Goal: Task Accomplishment & Management: Use online tool/utility

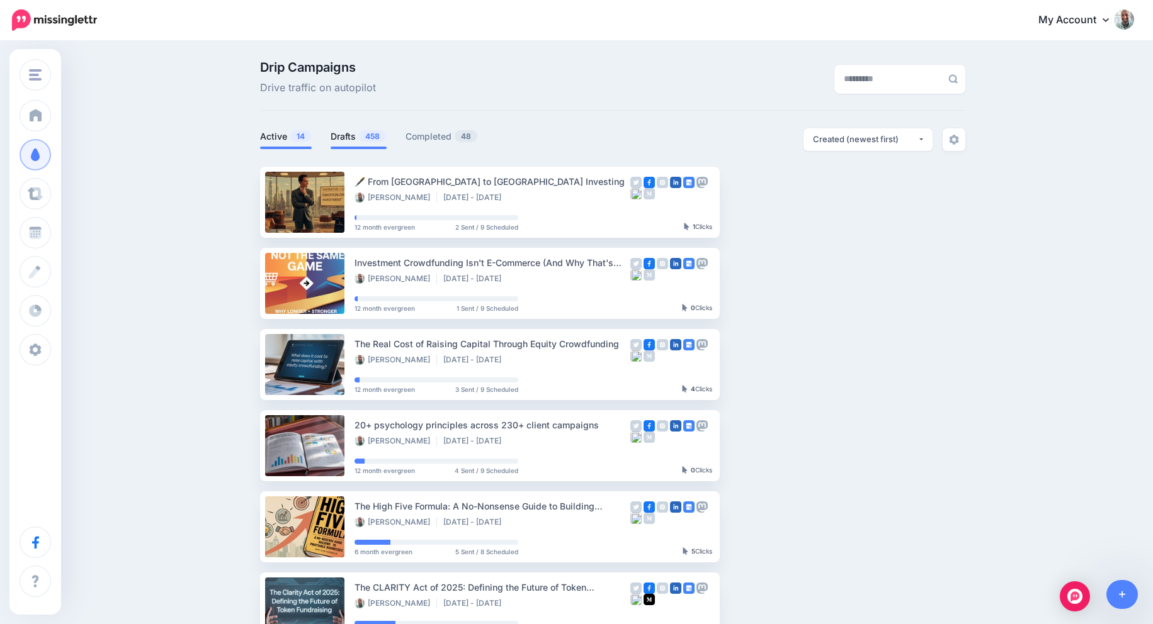
click at [347, 130] on link "Drafts 458" at bounding box center [358, 136] width 56 height 15
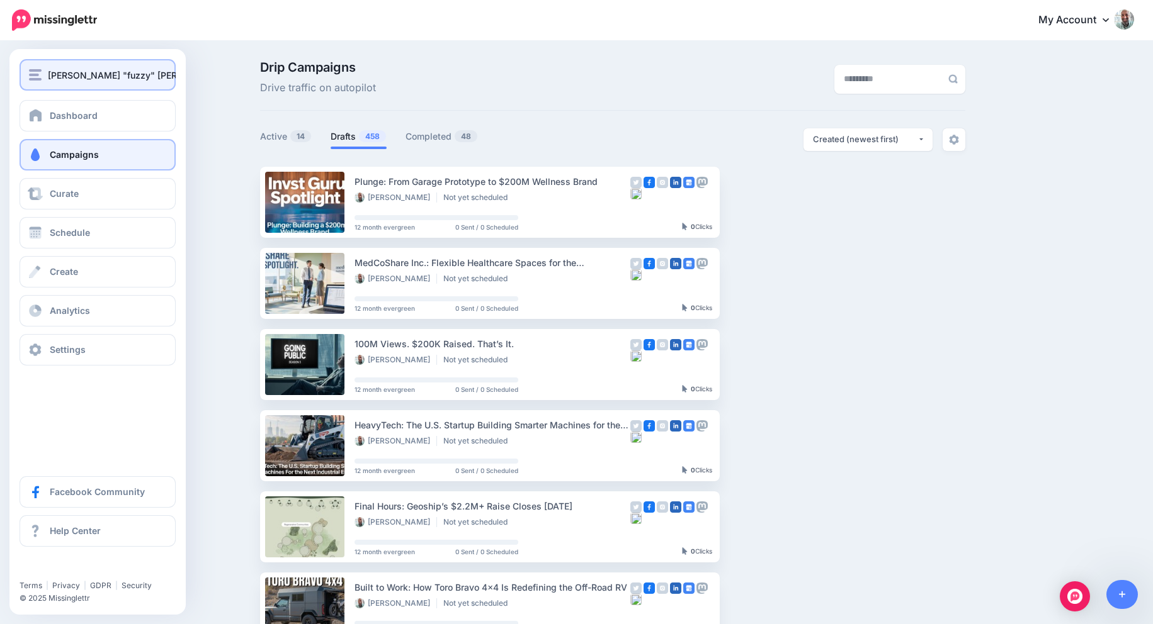
click at [48, 84] on button "[PERSON_NAME] "fuzzy" [PERSON_NAME]" at bounding box center [98, 74] width 156 height 31
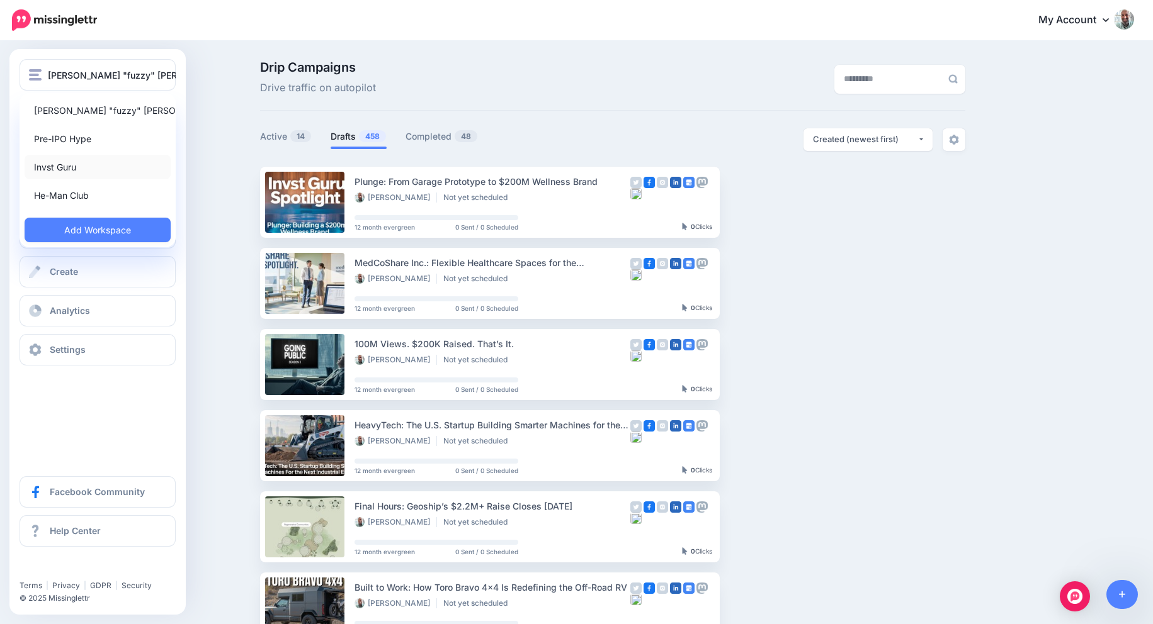
click at [61, 171] on link "Invst Guru" at bounding box center [98, 167] width 146 height 25
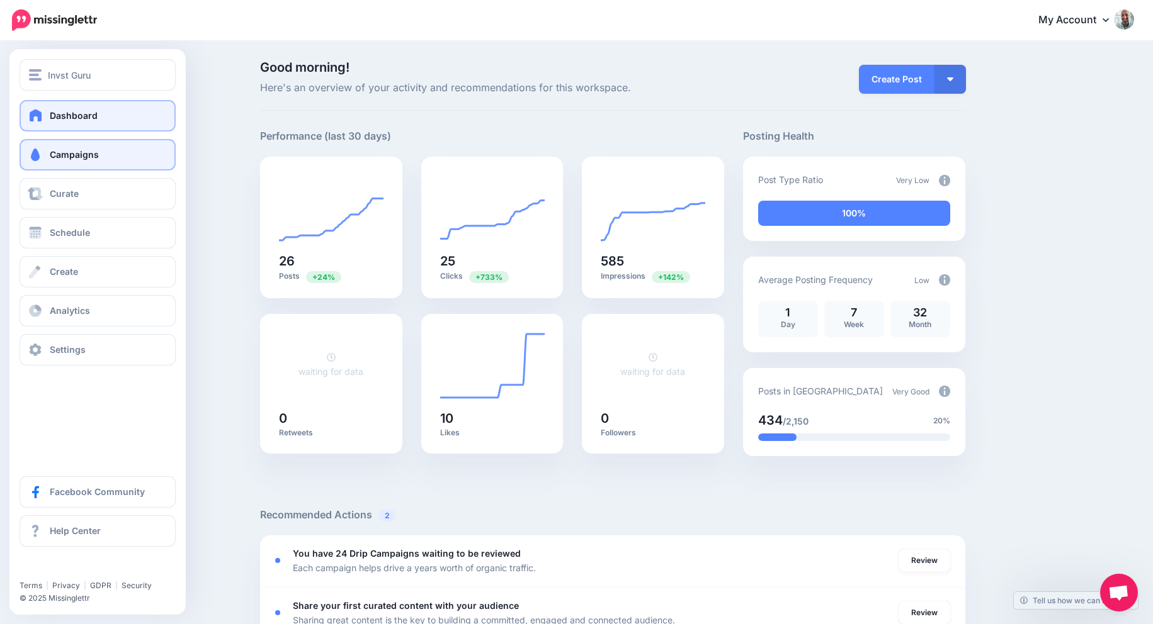
click at [66, 153] on span "Campaigns" at bounding box center [74, 154] width 49 height 11
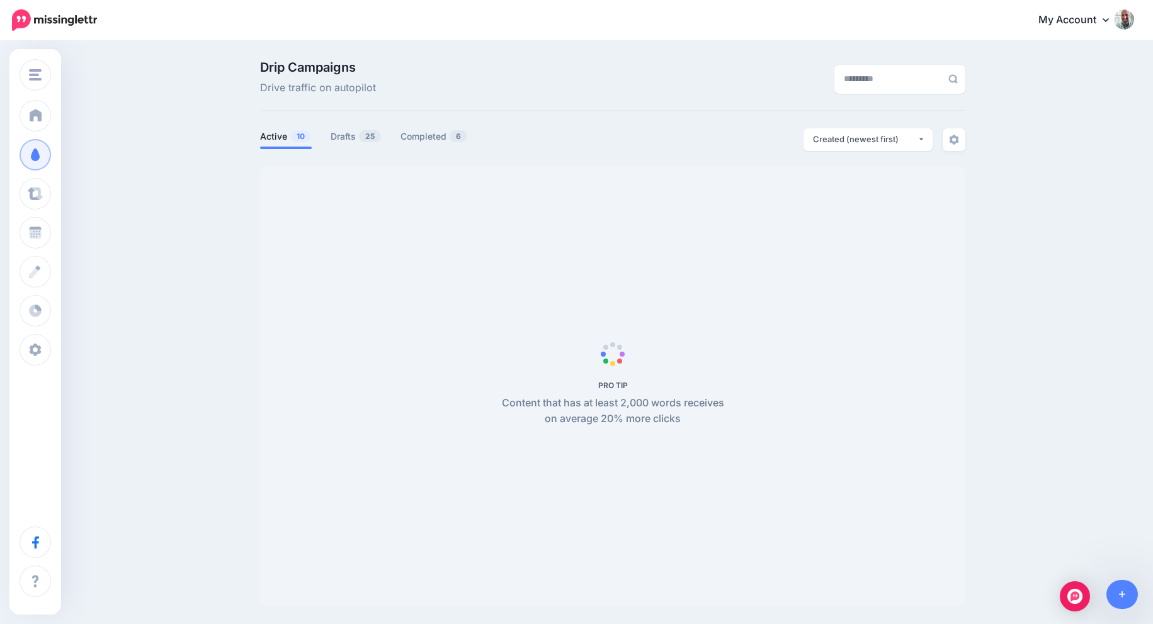
click at [351, 120] on div "Drip Campaigns Drive traffic on autopilot Active 10 25" at bounding box center [613, 333] width 724 height 545
click at [351, 133] on link "Drafts 25" at bounding box center [355, 136] width 51 height 15
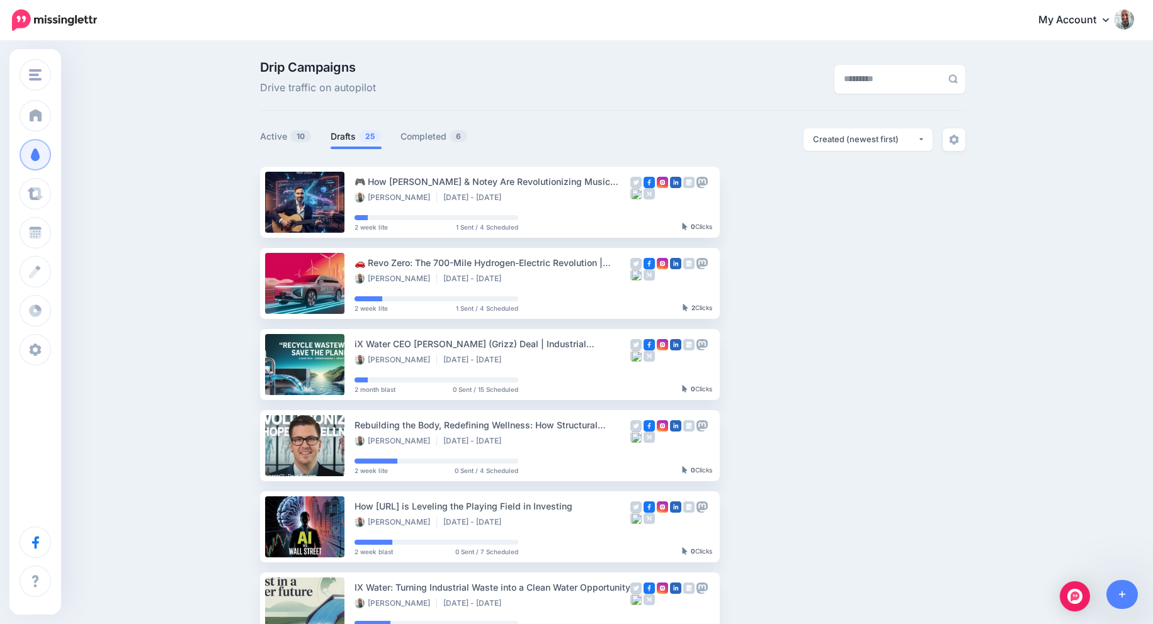
click at [364, 145] on li "Drafts 25" at bounding box center [355, 138] width 51 height 21
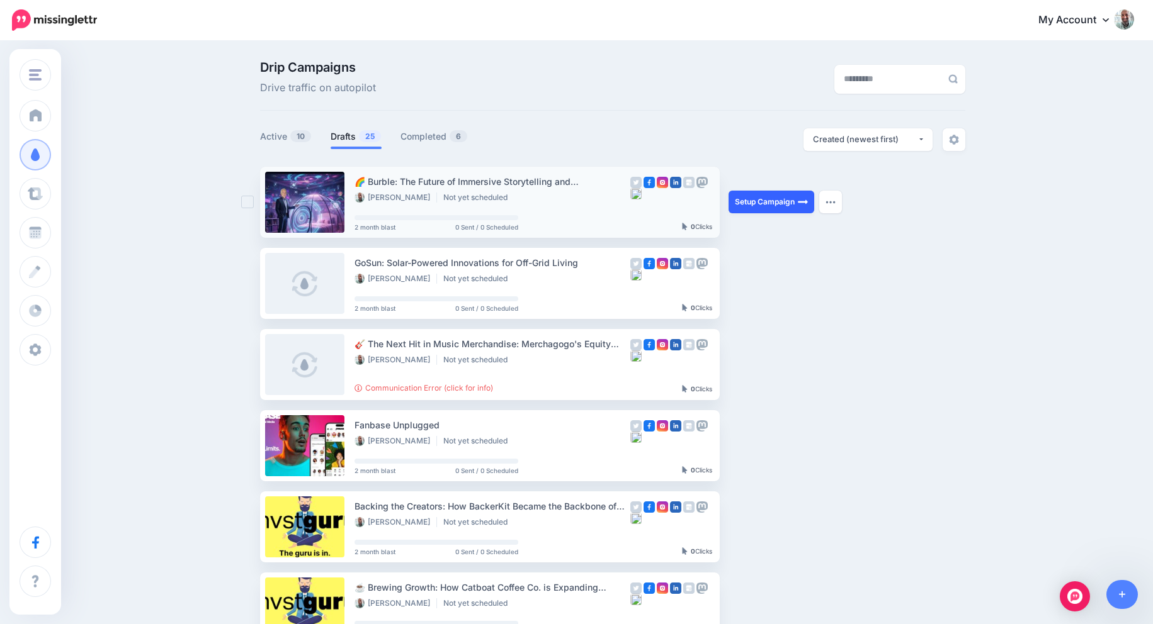
click at [753, 201] on link "Setup Campaign" at bounding box center [771, 202] width 86 height 23
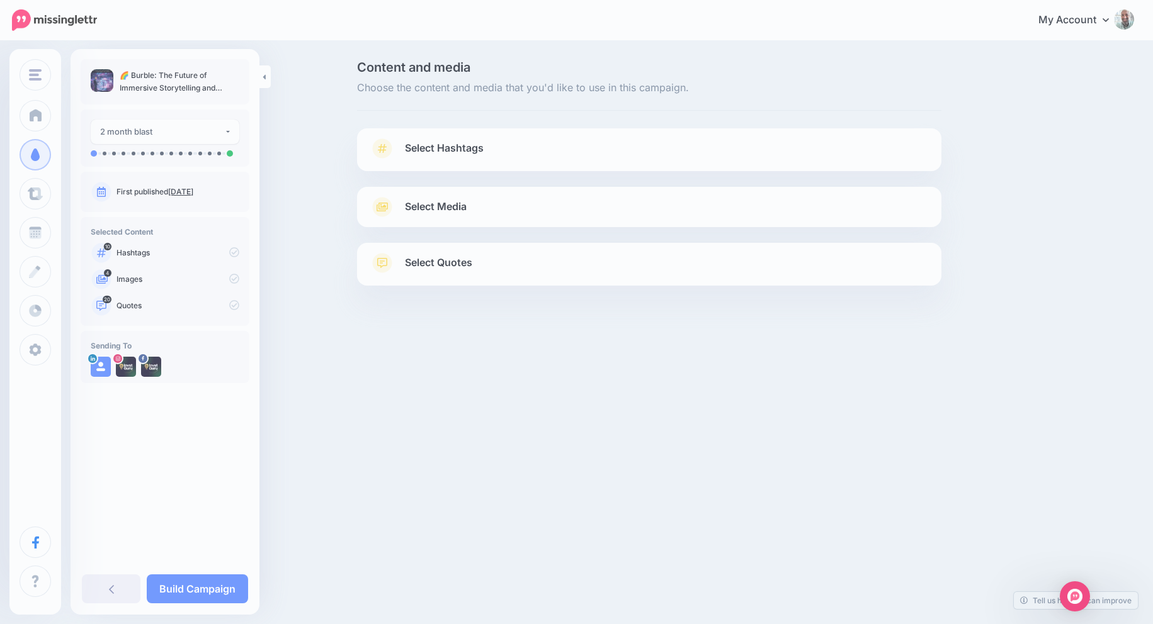
click at [753, 201] on link "Select Media" at bounding box center [648, 207] width 559 height 20
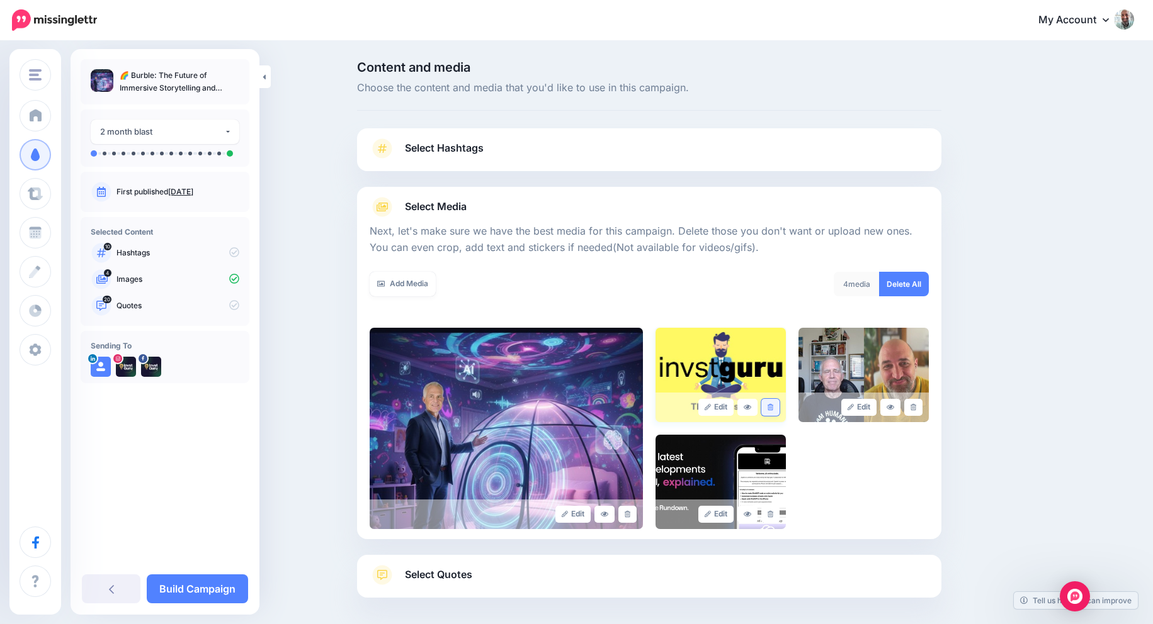
click at [772, 409] on icon at bounding box center [770, 407] width 6 height 7
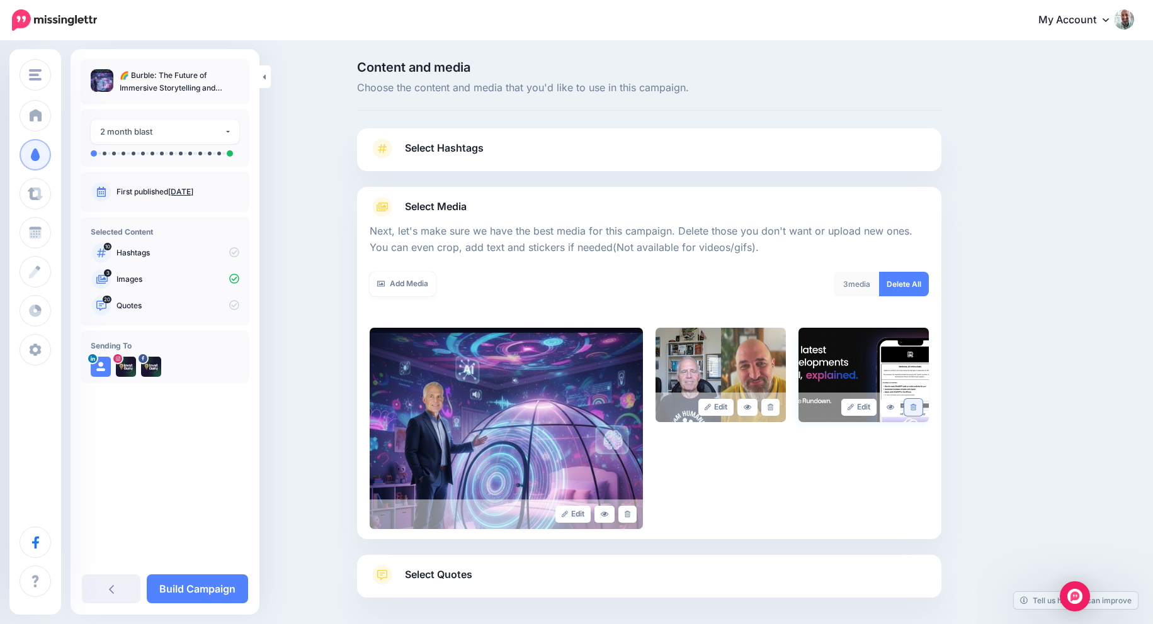
click at [915, 405] on icon at bounding box center [913, 407] width 6 height 7
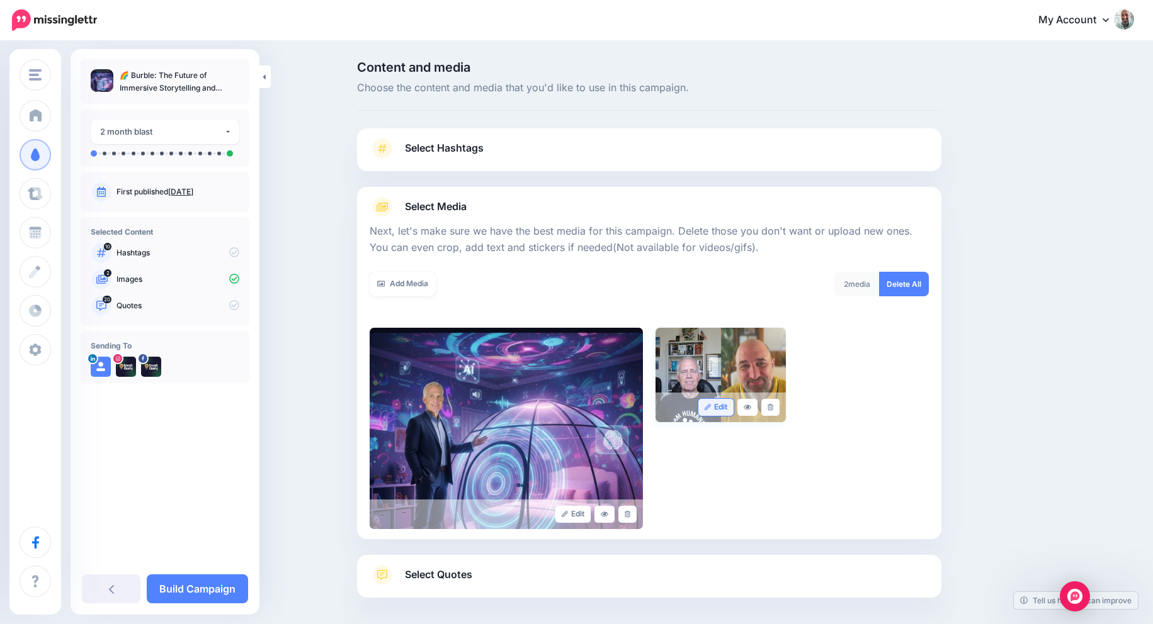
click at [704, 407] on icon at bounding box center [707, 407] width 7 height 7
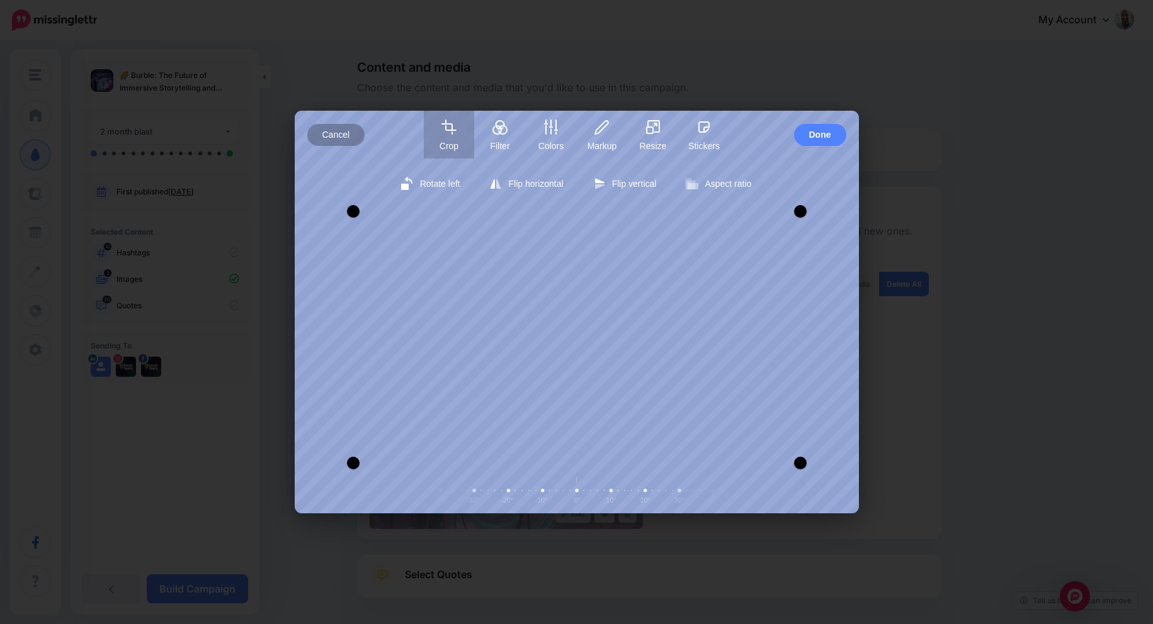
click at [337, 138] on span "Cancel" at bounding box center [336, 135] width 28 height 22
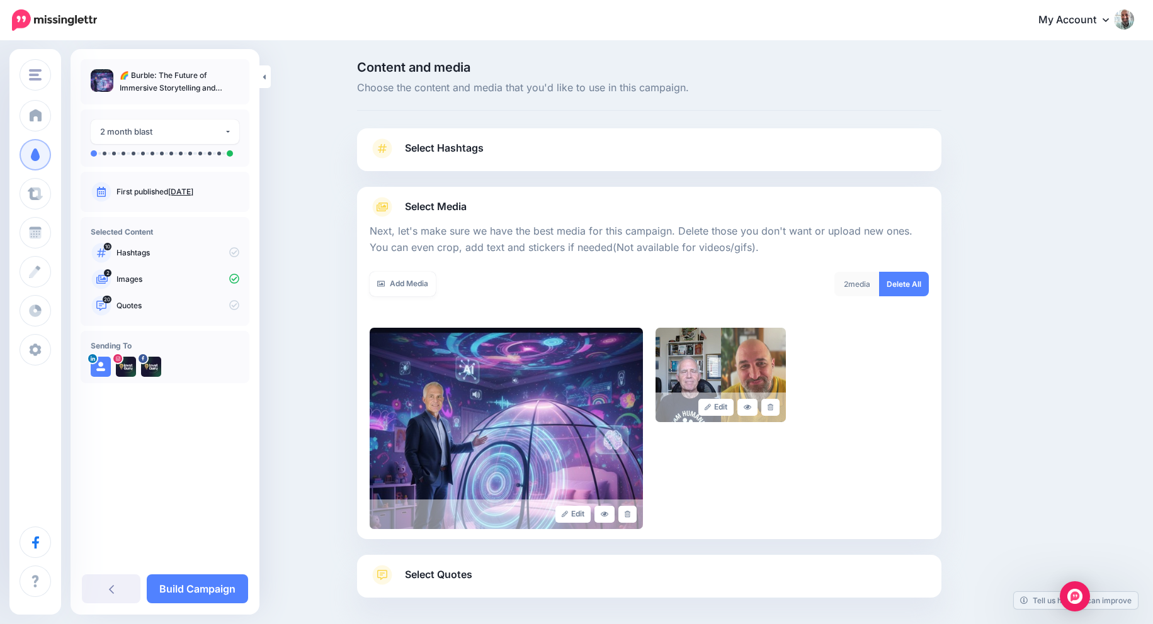
click at [437, 142] on span "Select Hashtags" at bounding box center [444, 148] width 79 height 17
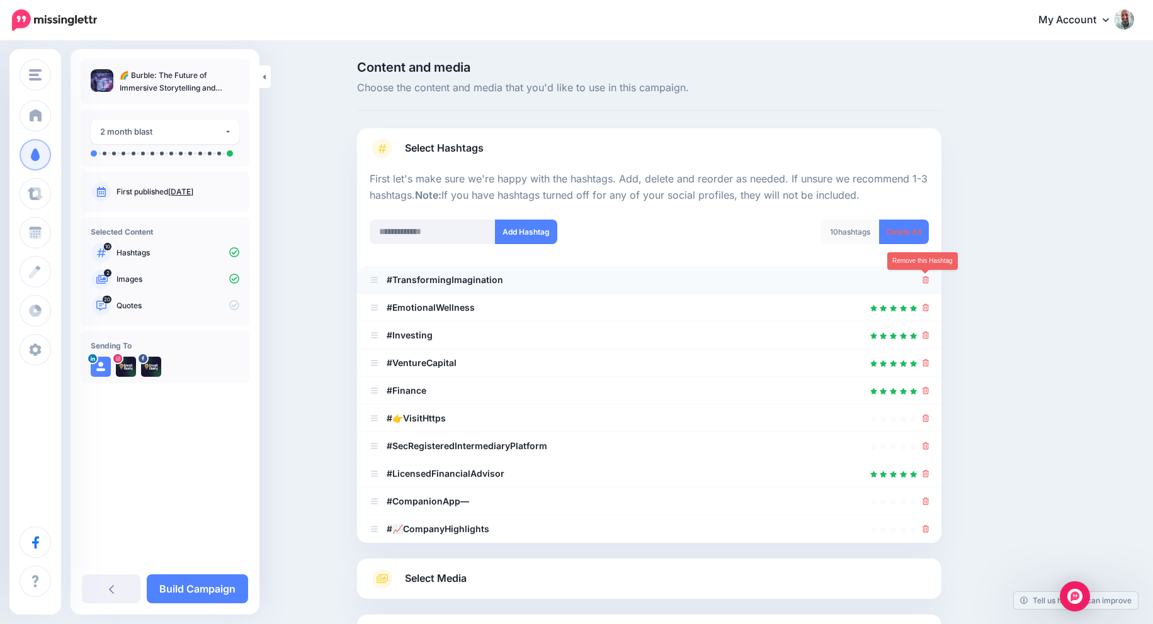
click at [928, 282] on icon at bounding box center [925, 280] width 7 height 8
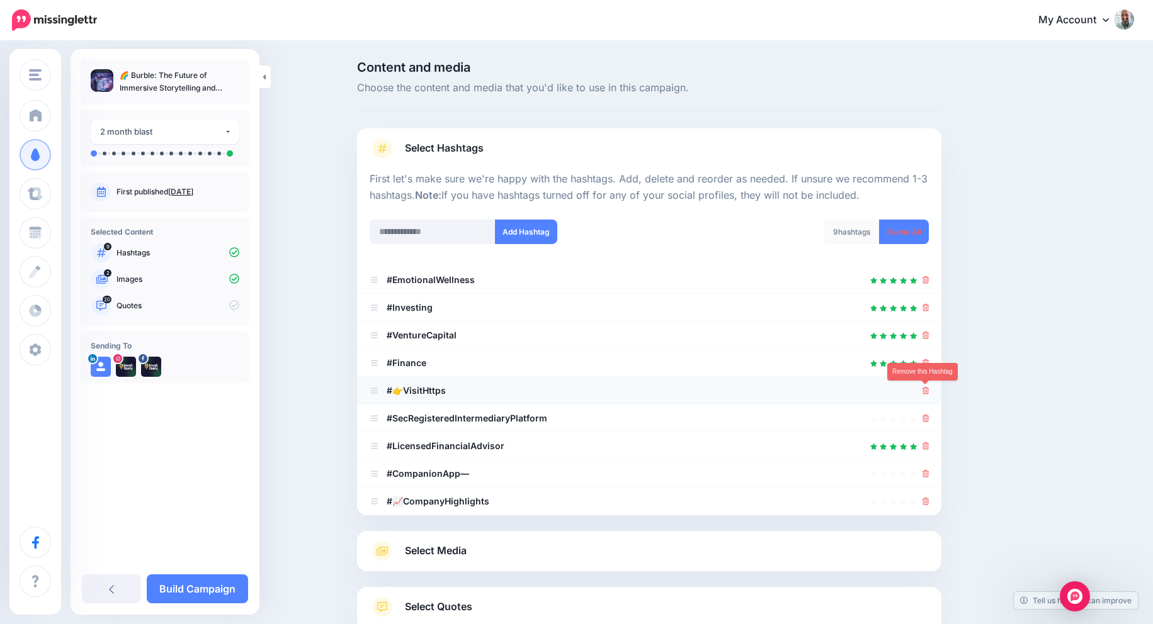
click at [924, 390] on icon at bounding box center [925, 391] width 7 height 8
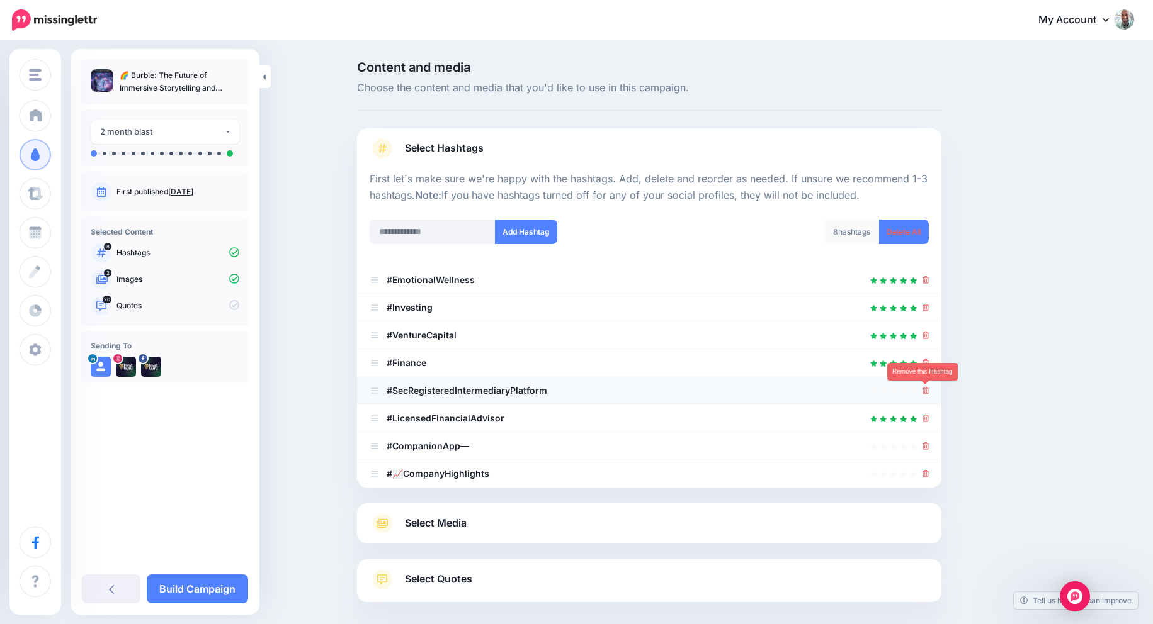
click at [922, 393] on icon at bounding box center [925, 391] width 7 height 8
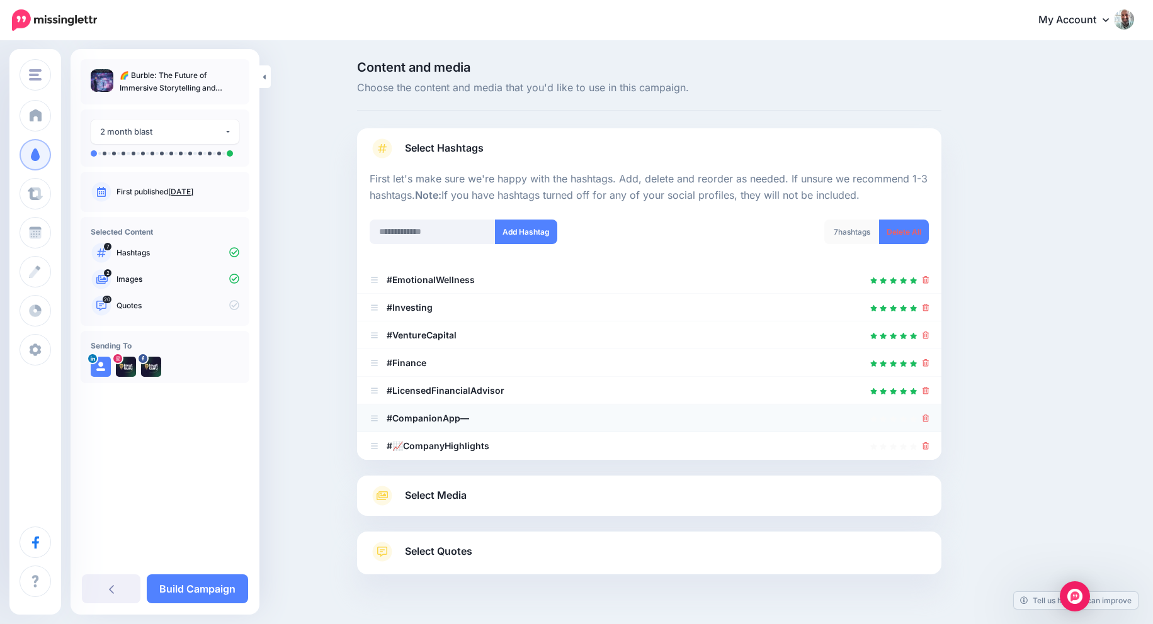
click at [925, 424] on div at bounding box center [925, 418] width 7 height 15
click at [925, 442] on icon at bounding box center [925, 446] width 7 height 8
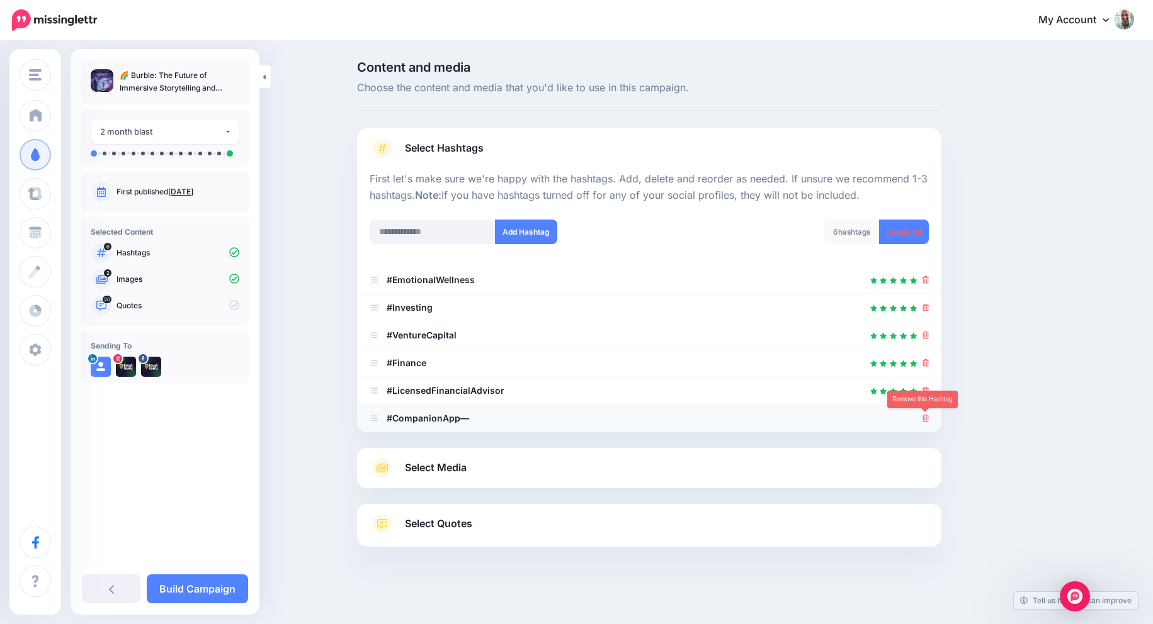
click at [926, 416] on icon at bounding box center [925, 419] width 7 height 8
click at [500, 427] on li "#CompanionApp—" at bounding box center [649, 419] width 584 height 28
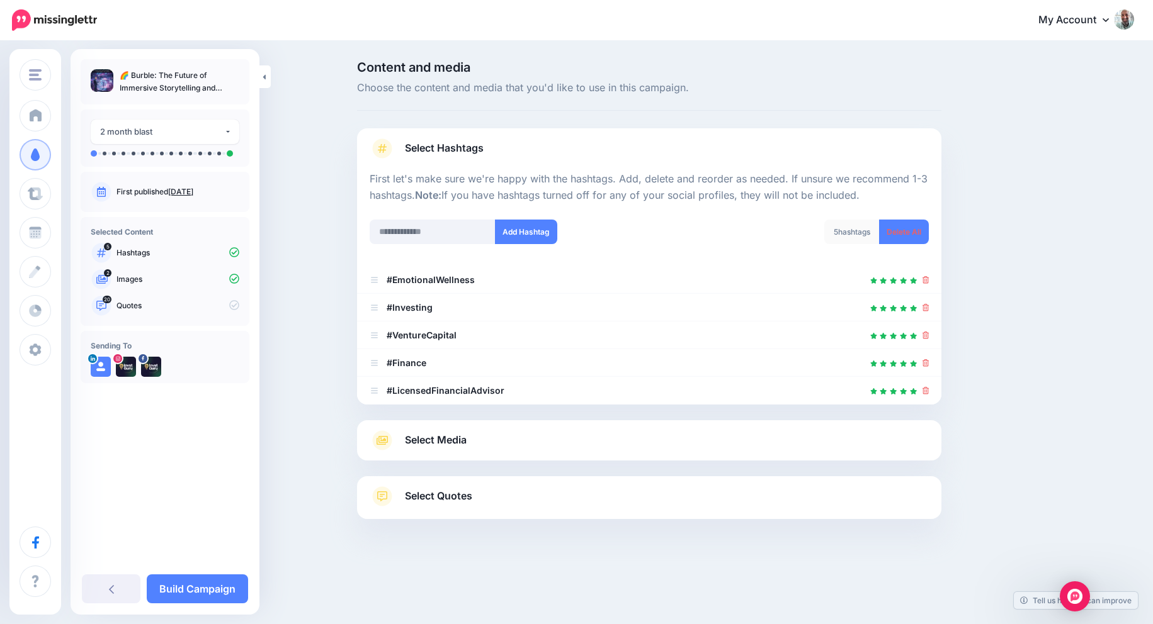
click at [479, 435] on link "Select Media" at bounding box center [648, 441] width 559 height 20
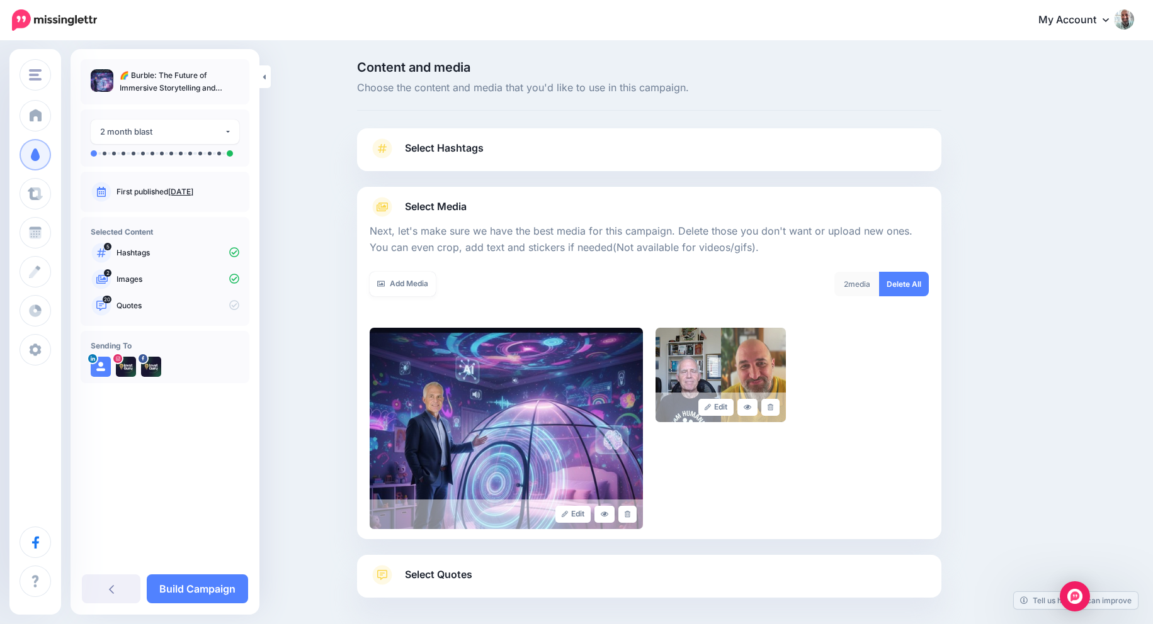
click at [479, 435] on img at bounding box center [505, 428] width 273 height 201
click at [772, 405] on icon at bounding box center [770, 407] width 6 height 7
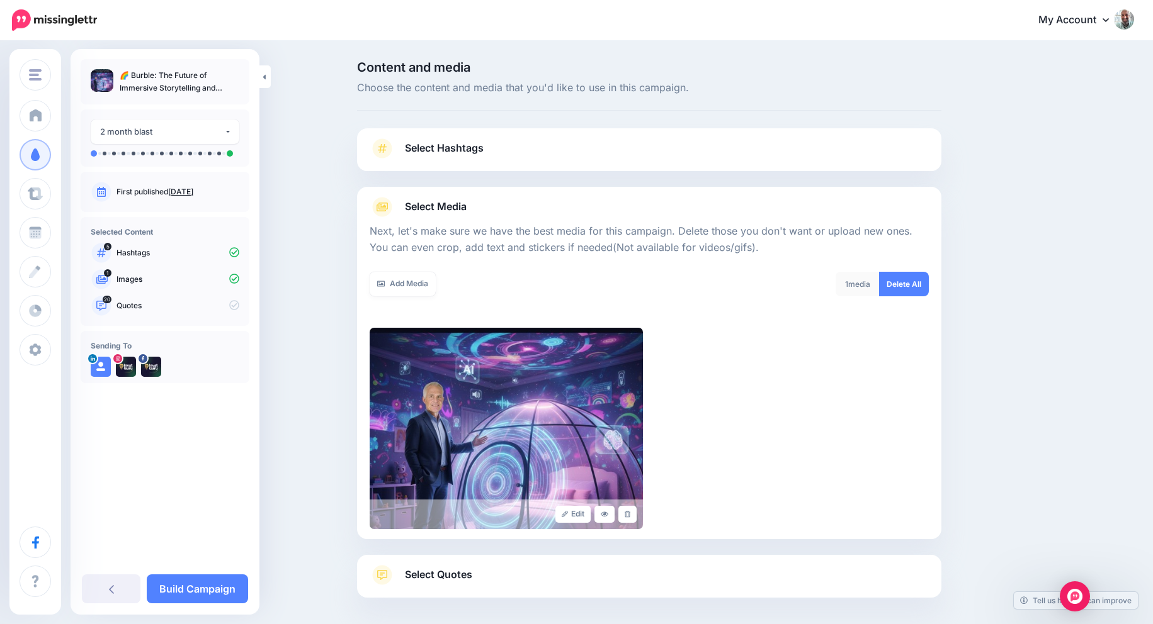
click at [614, 565] on link "Select Quotes" at bounding box center [648, 581] width 559 height 33
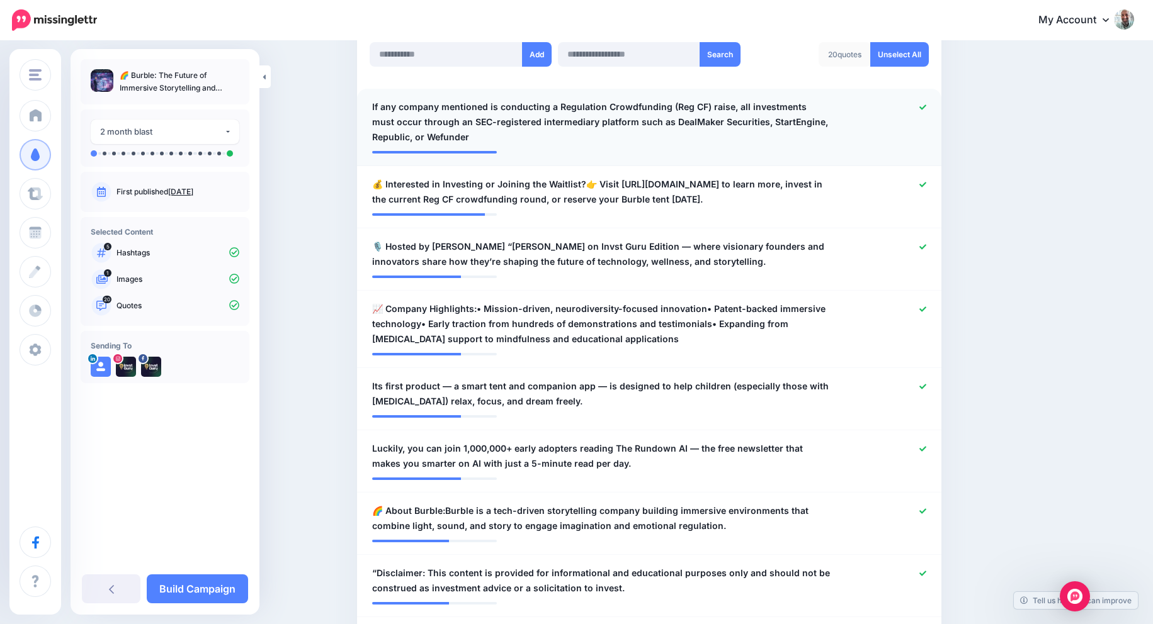
scroll to position [336, 0]
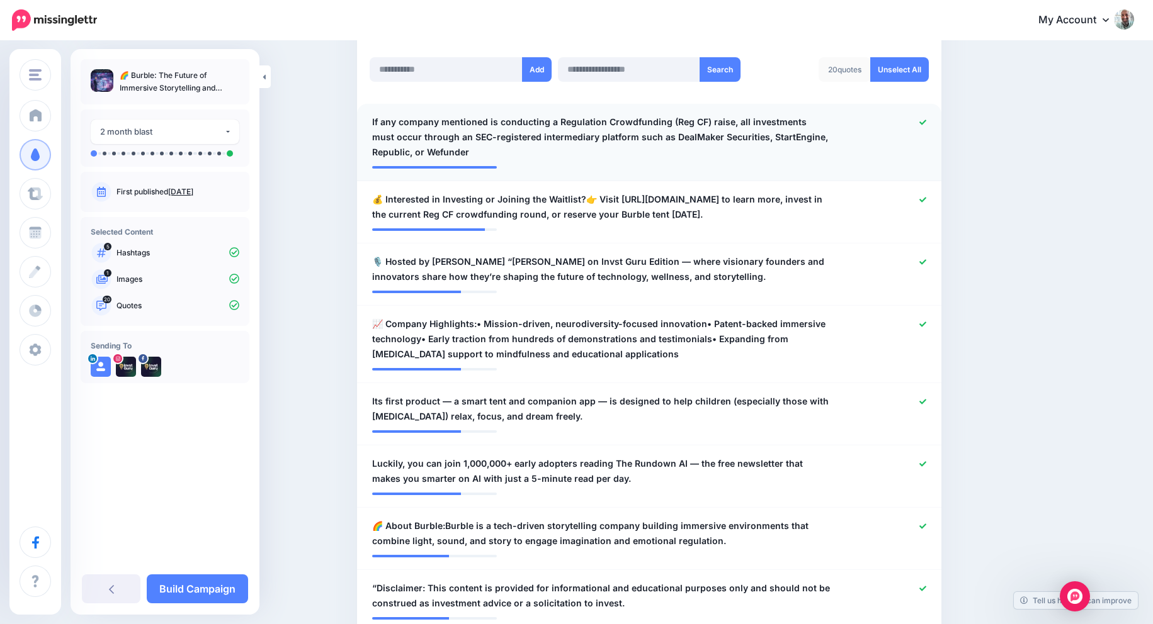
click at [921, 124] on icon at bounding box center [922, 122] width 7 height 5
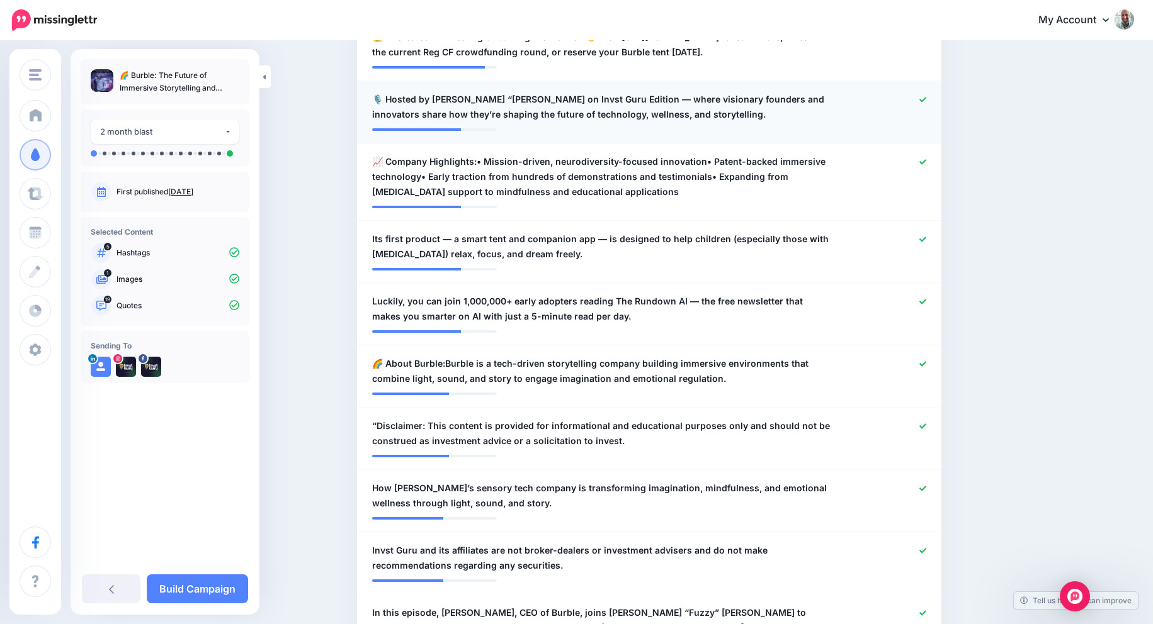
scroll to position [500, 0]
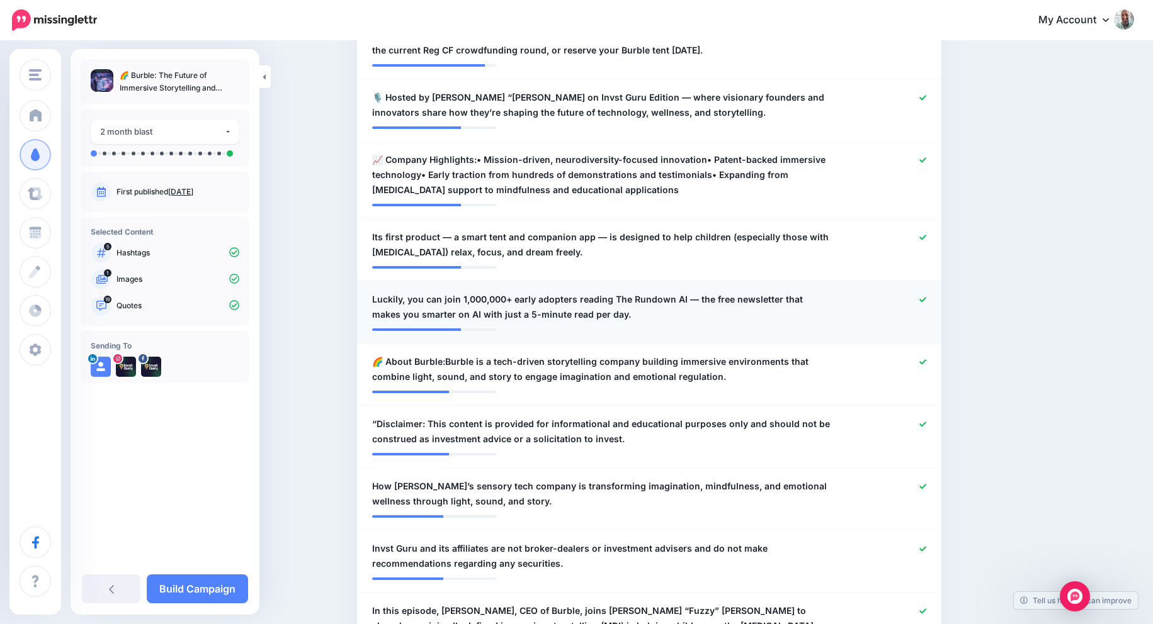
click at [920, 298] on icon at bounding box center [922, 299] width 7 height 7
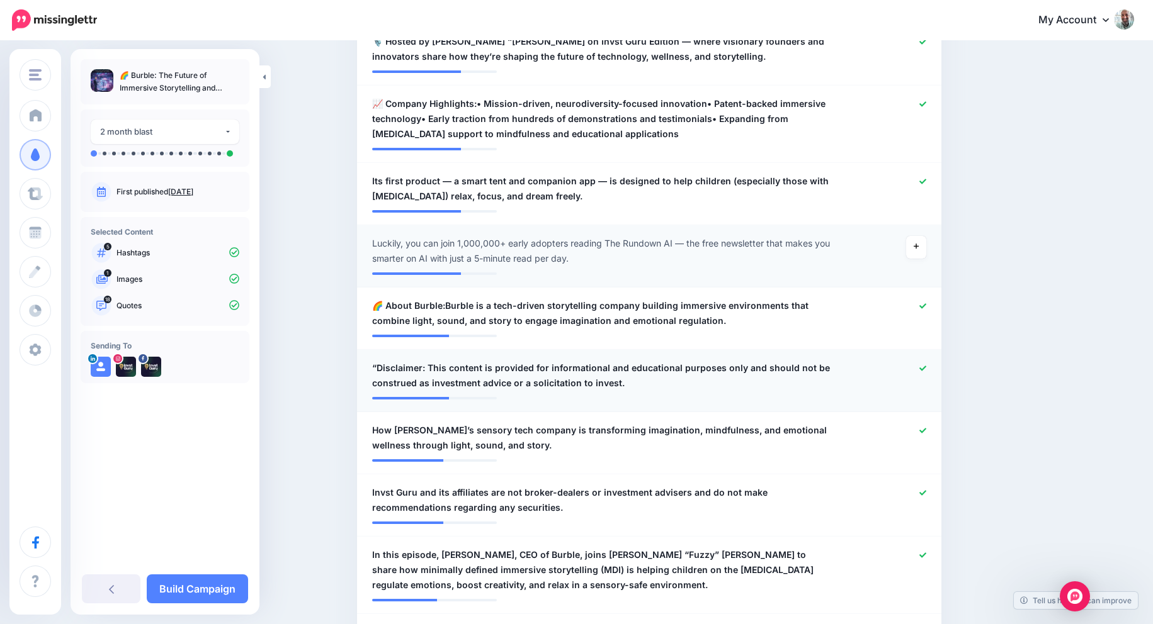
scroll to position [599, 0]
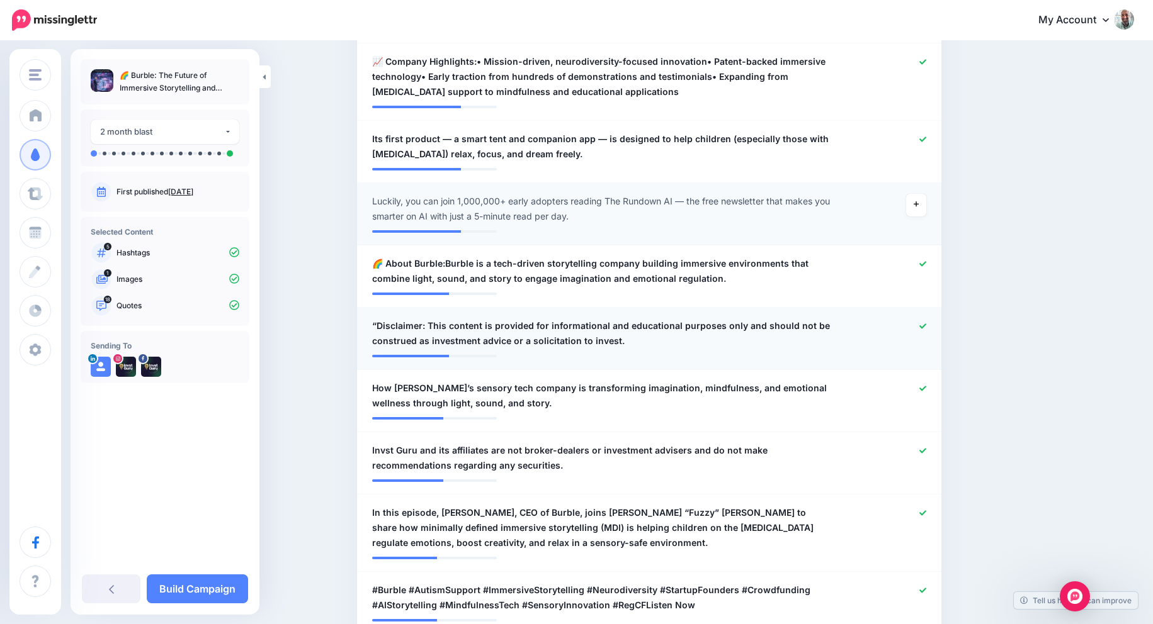
click at [919, 323] on icon at bounding box center [922, 326] width 7 height 7
click at [918, 450] on div at bounding box center [888, 458] width 96 height 30
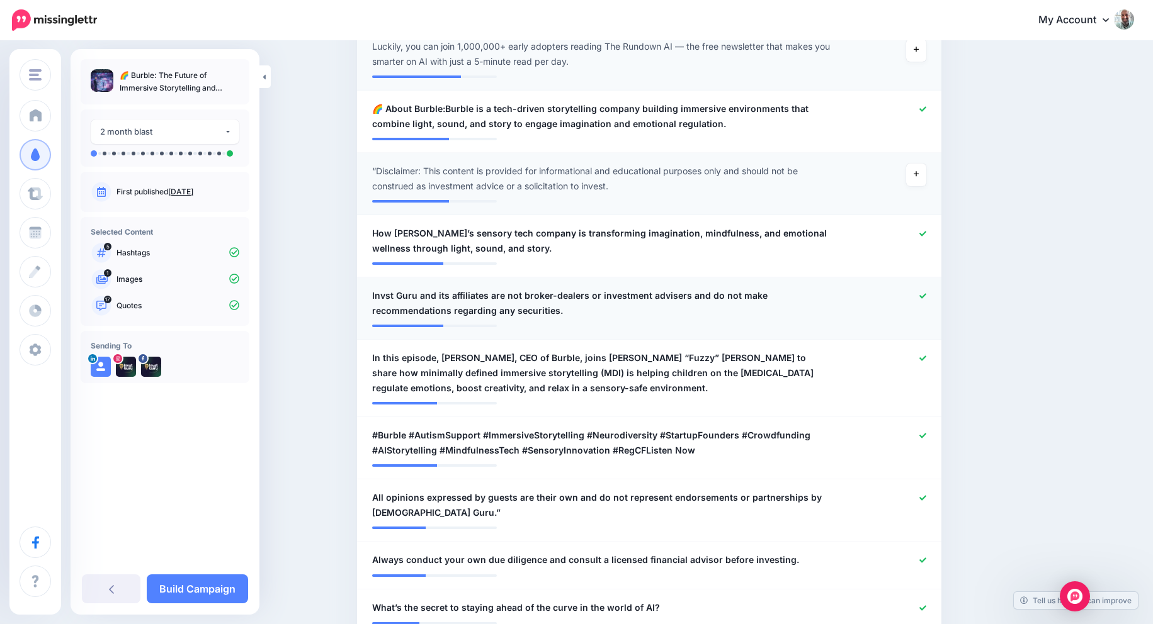
scroll to position [755, 0]
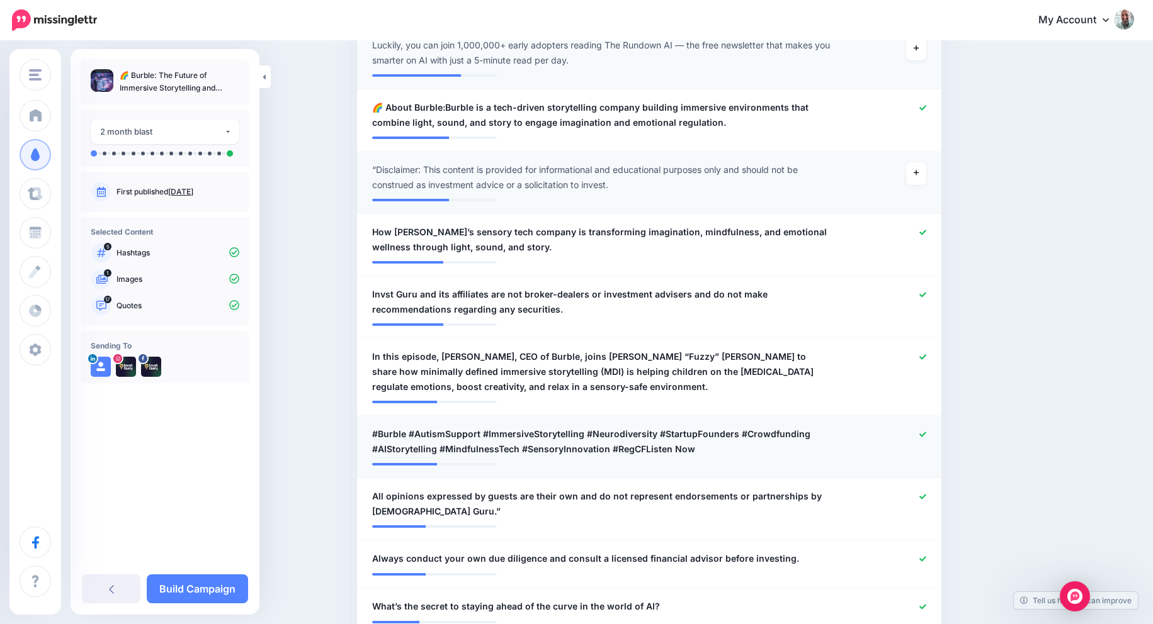
click at [918, 440] on div at bounding box center [888, 442] width 96 height 30
click at [920, 438] on link at bounding box center [922, 435] width 7 height 9
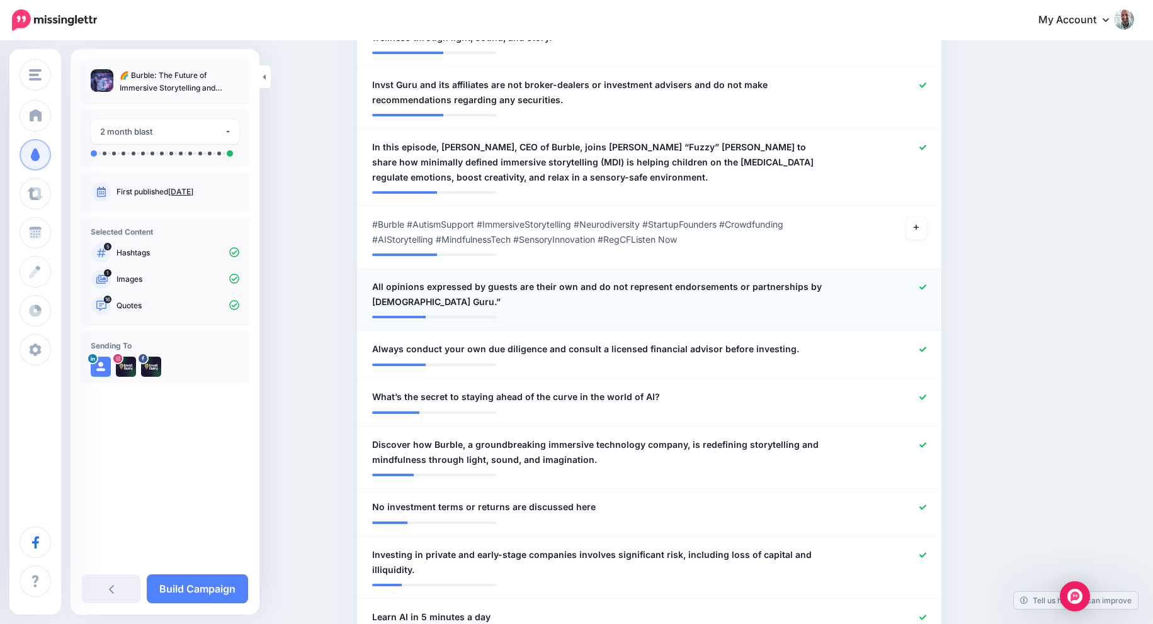
scroll to position [979, 0]
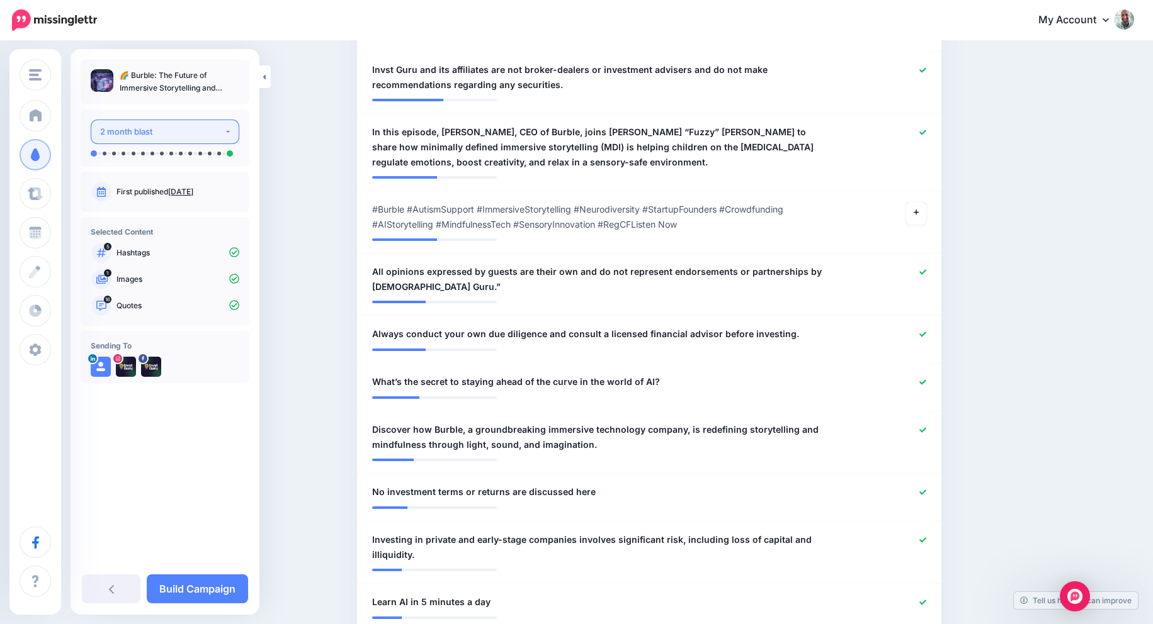
click at [183, 138] on div "2 month blast" at bounding box center [162, 132] width 124 height 14
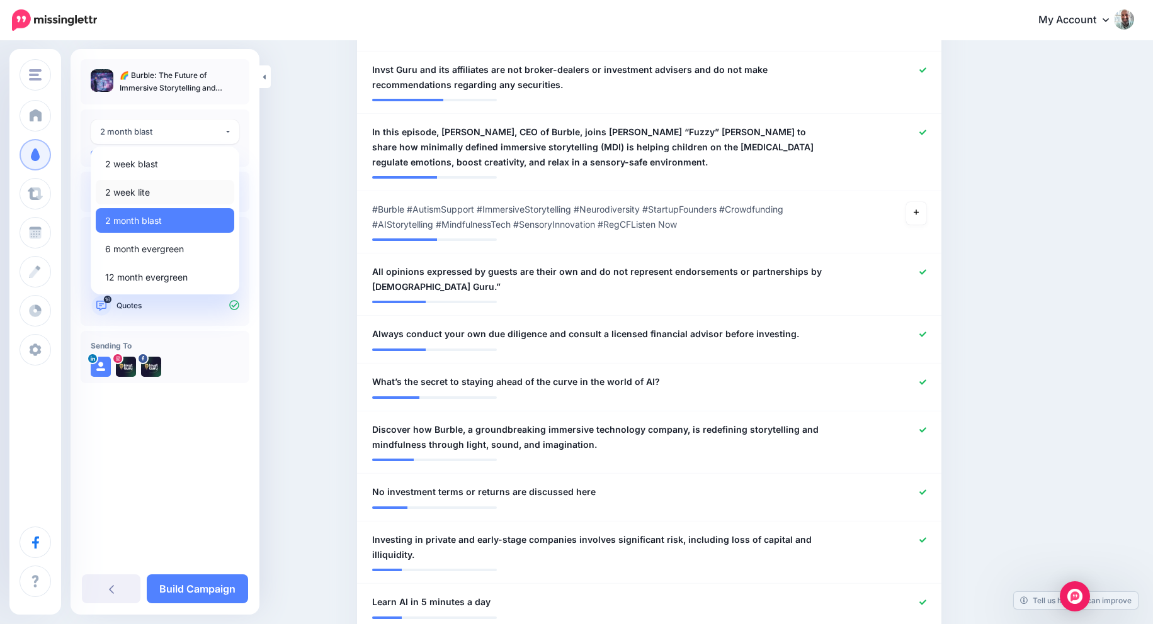
click at [151, 185] on link "2 week lite" at bounding box center [165, 192] width 138 height 25
select select "******"
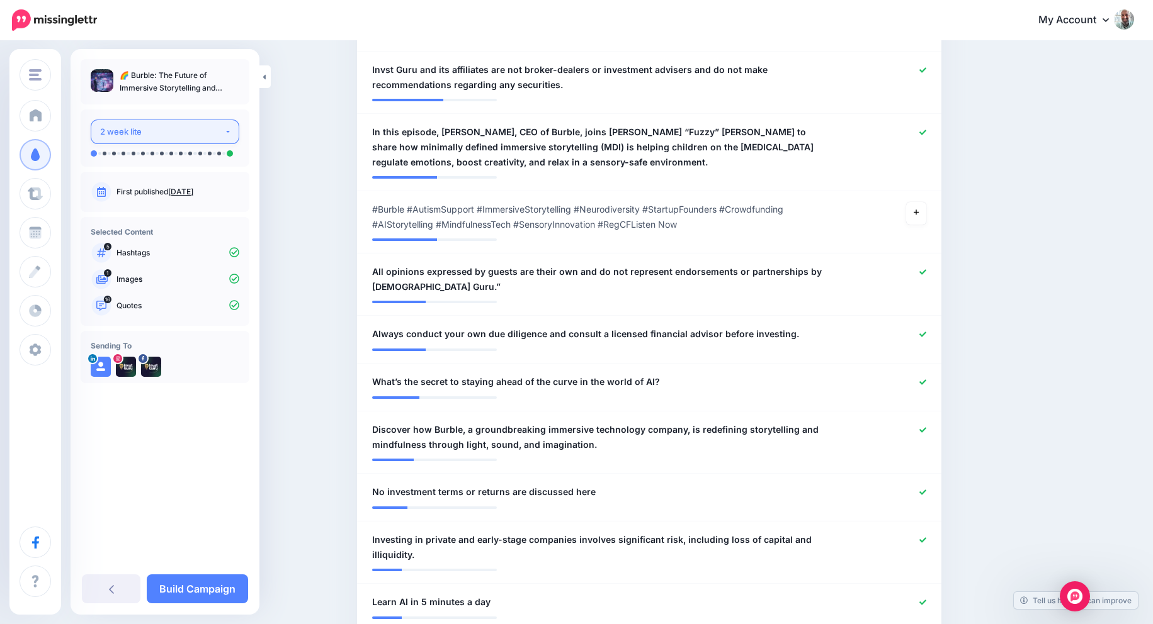
click at [190, 133] on div "2 week lite" at bounding box center [162, 132] width 124 height 14
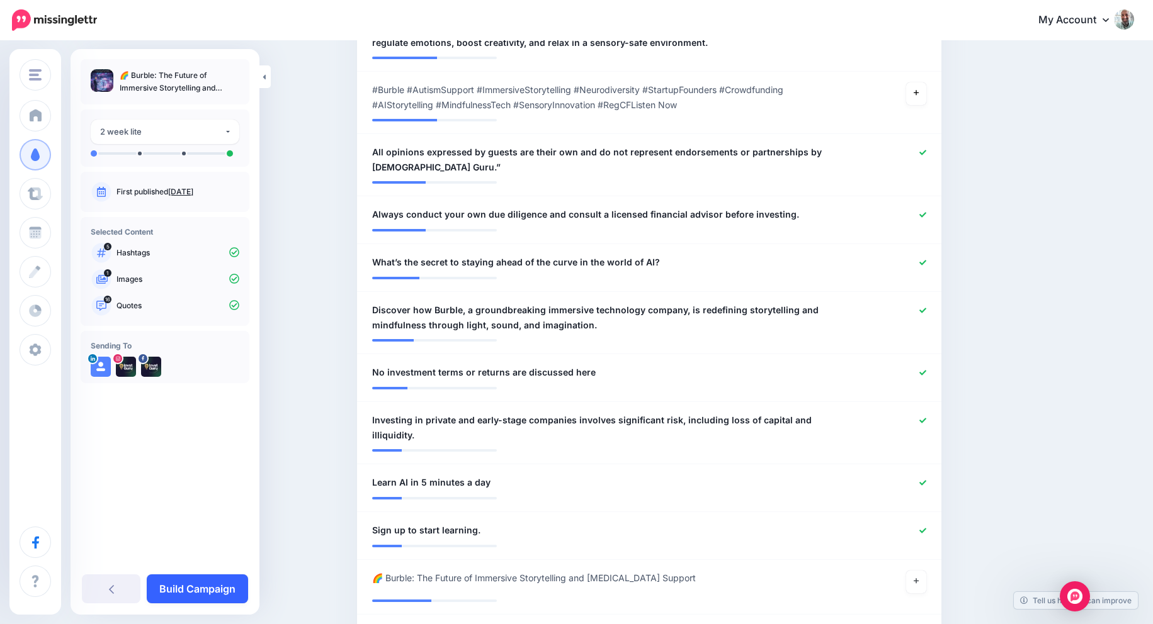
click at [193, 582] on link "Build Campaign" at bounding box center [197, 589] width 101 height 29
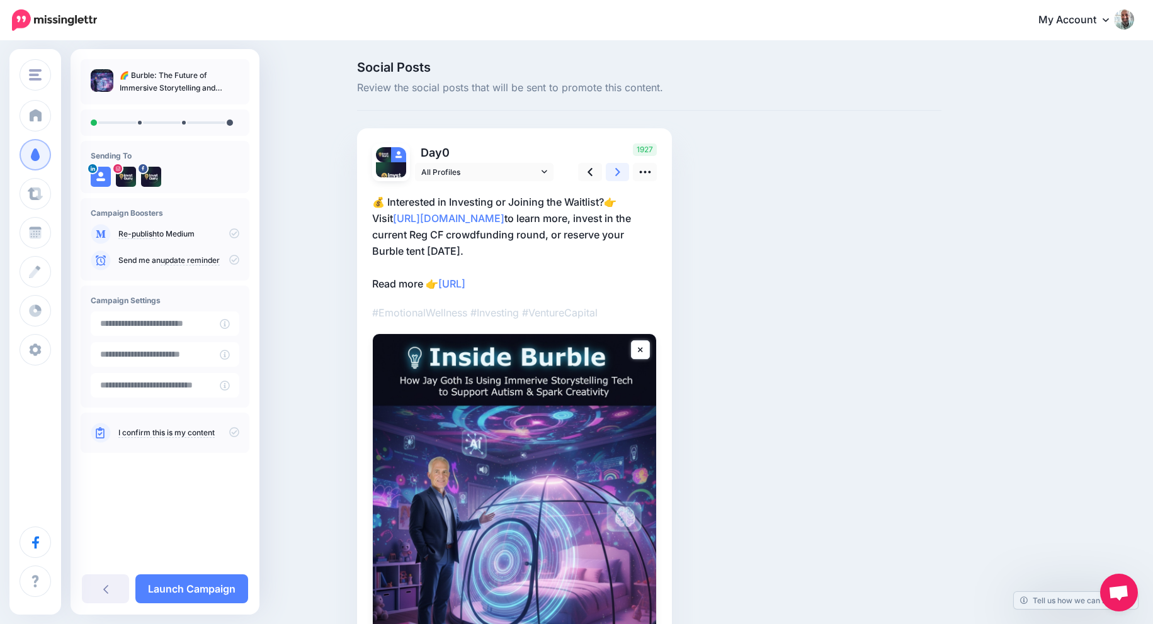
click at [617, 169] on icon at bounding box center [617, 172] width 5 height 13
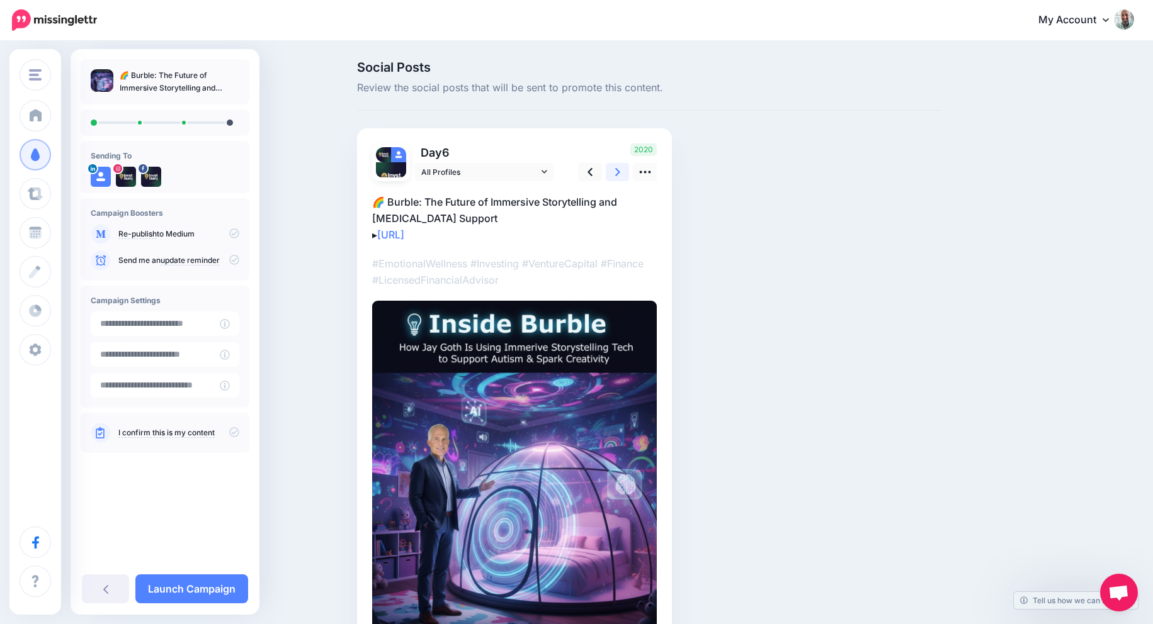
click at [617, 169] on icon at bounding box center [617, 172] width 5 height 13
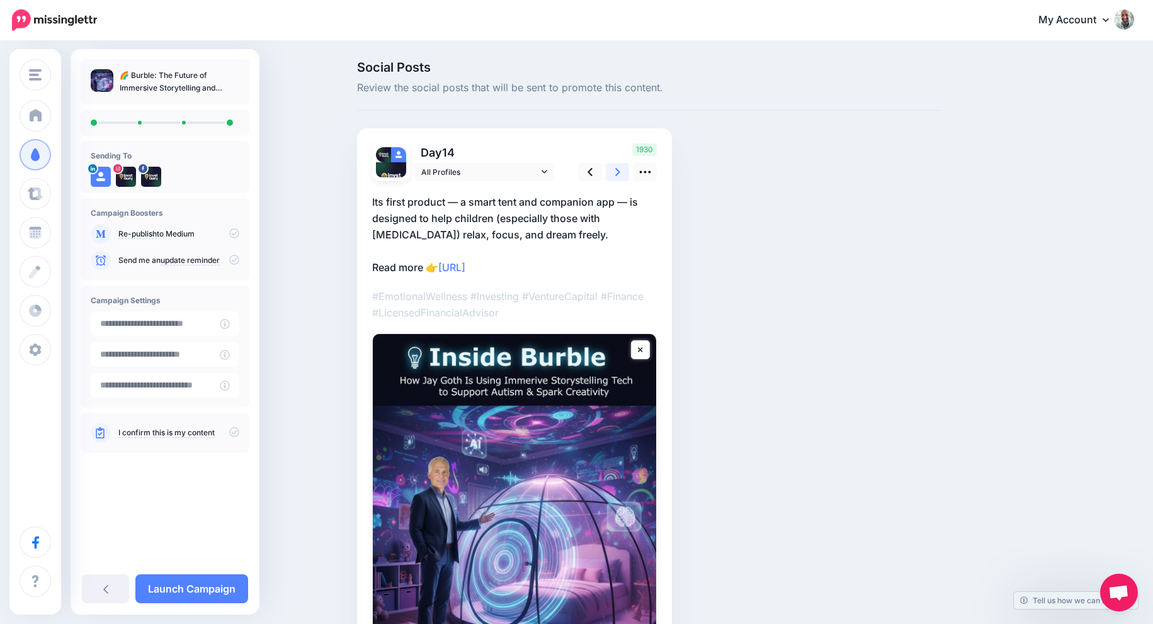
click at [617, 169] on icon at bounding box center [617, 172] width 5 height 13
click at [236, 435] on icon at bounding box center [234, 432] width 10 height 10
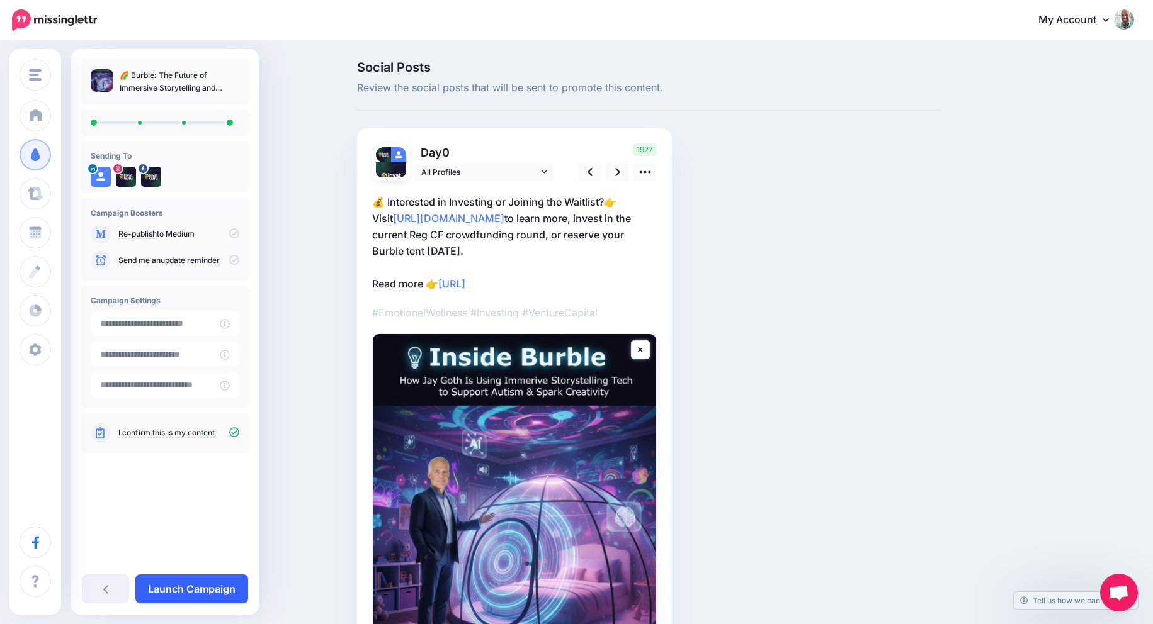
click at [188, 589] on link "Launch Campaign" at bounding box center [191, 589] width 113 height 29
